Goal: Task Accomplishment & Management: Manage account settings

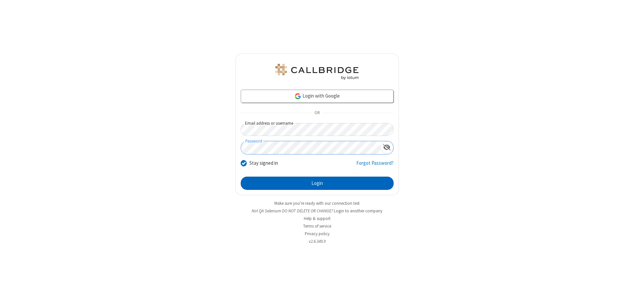
click at [317, 183] on button "Login" at bounding box center [317, 182] width 153 height 13
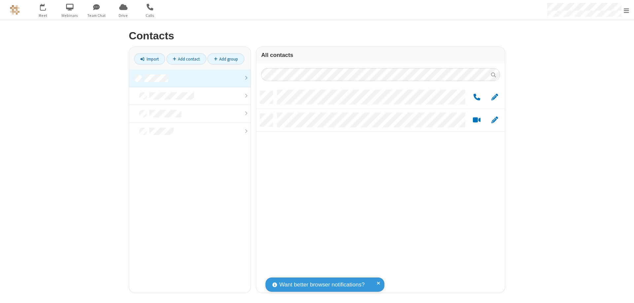
click at [190, 78] on link at bounding box center [190, 78] width 122 height 18
click at [495, 97] on span "Edit" at bounding box center [495, 97] width 7 height 8
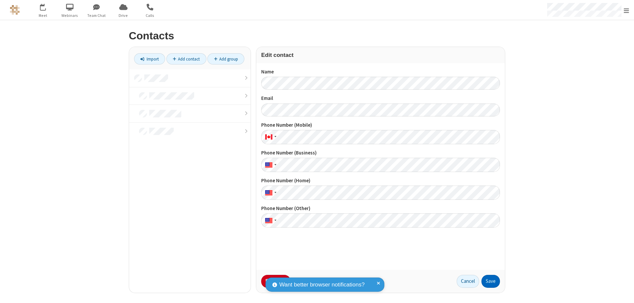
click at [491, 281] on button "Save" at bounding box center [491, 281] width 19 height 13
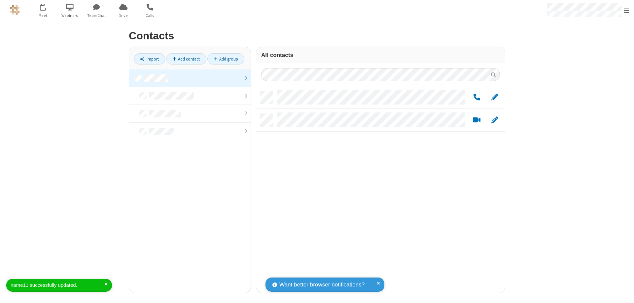
scroll to position [202, 244]
